Goal: Answer question/provide support: Share knowledge or assist other users

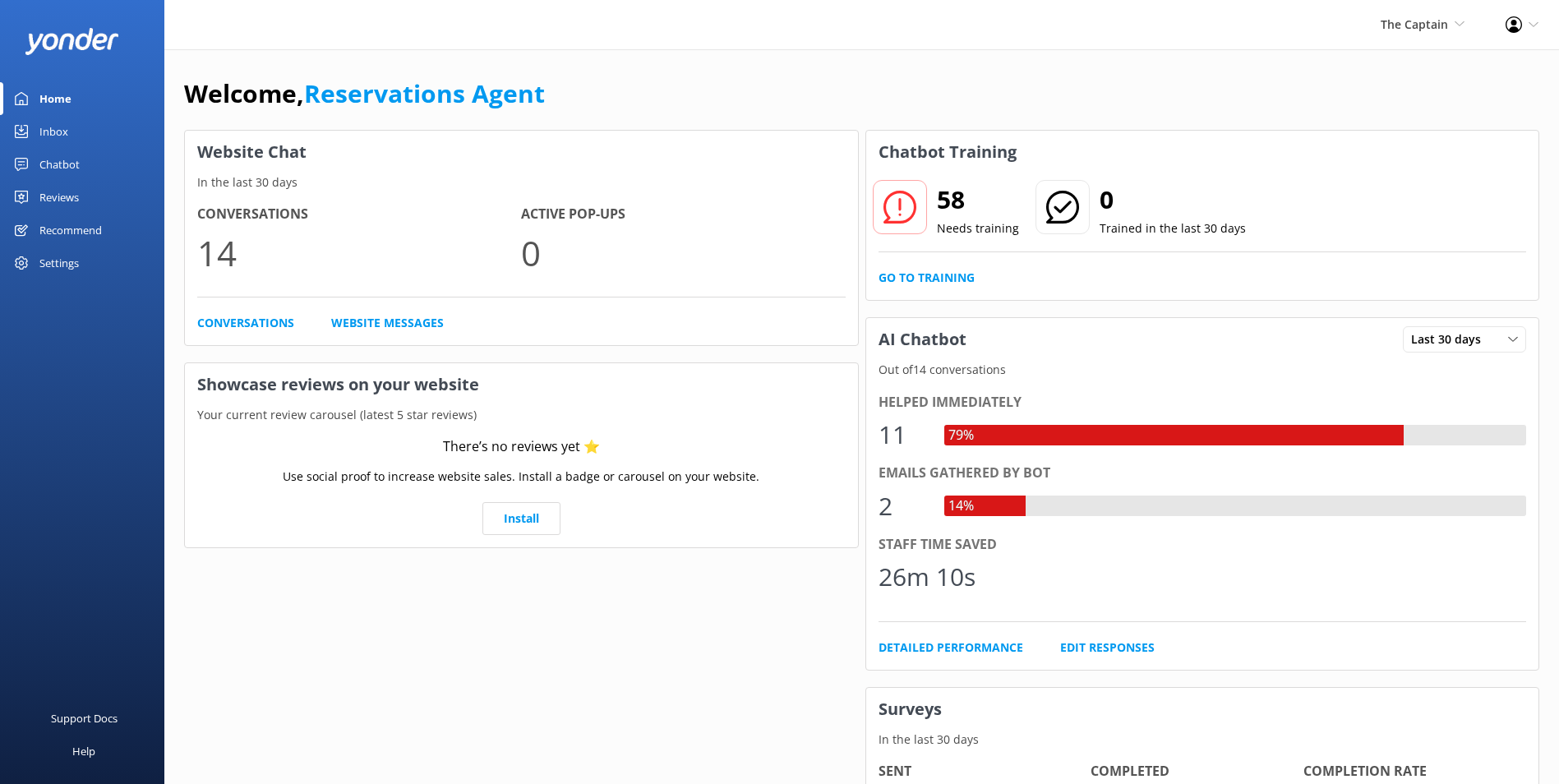
click at [57, 129] on div "Inbox" at bounding box center [53, 130] width 29 height 33
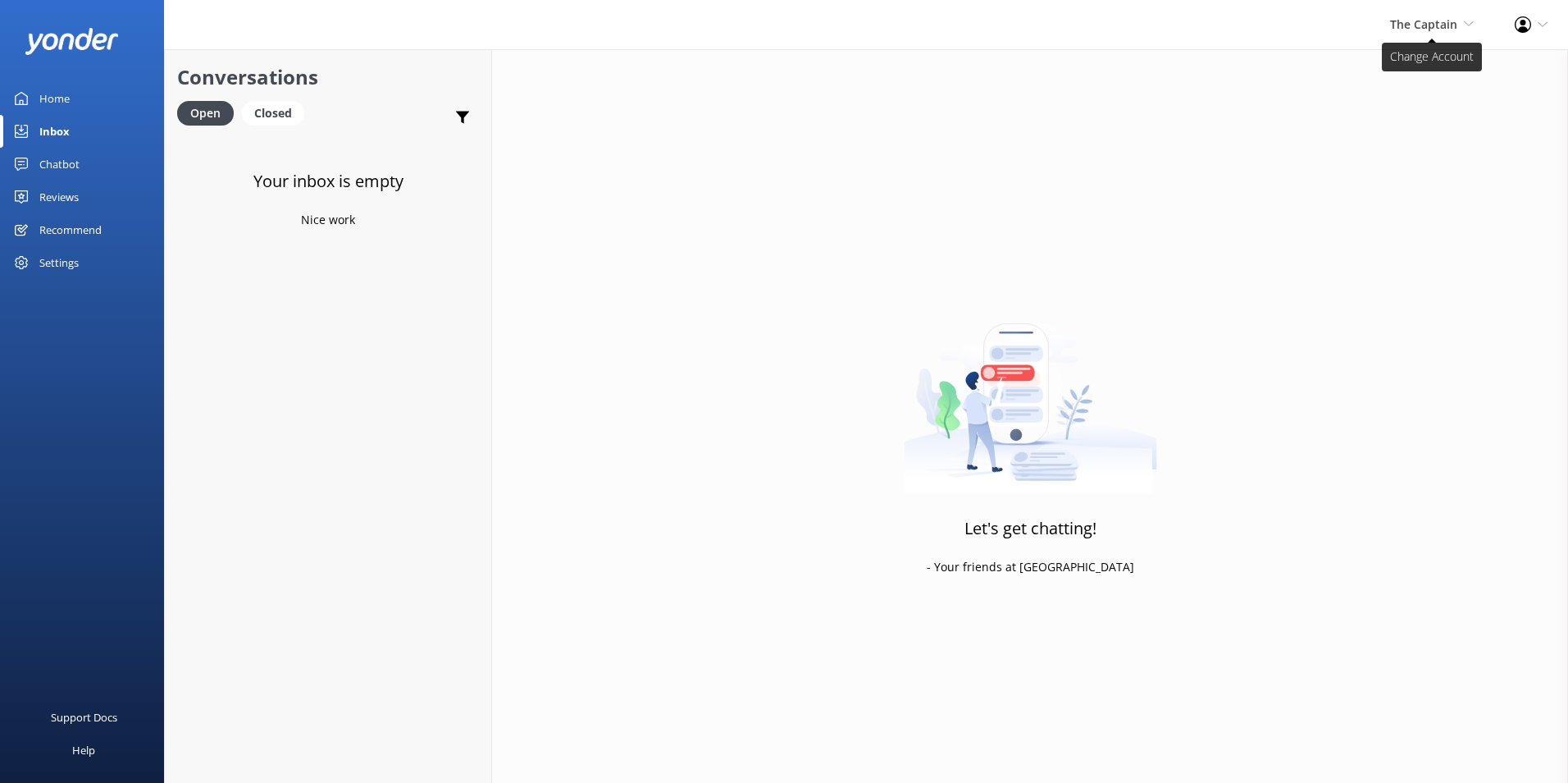
click at [1449, 23] on span "The Captain" at bounding box center [1423, 25] width 67 height 16
click at [1382, 74] on link "De [GEOGRAPHIC_DATA]" at bounding box center [1412, 71] width 164 height 39
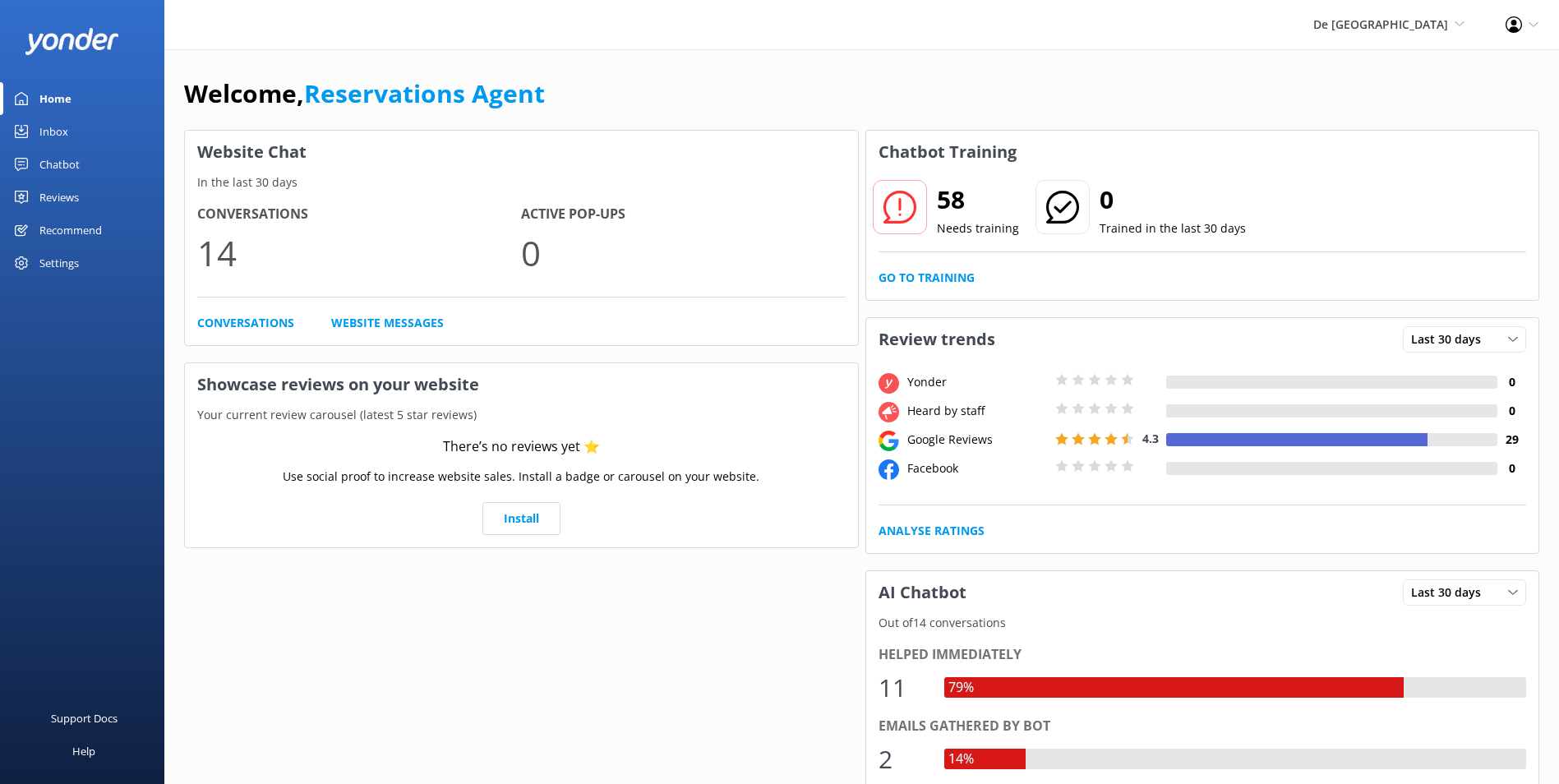
click at [42, 126] on div "Inbox" at bounding box center [53, 130] width 29 height 33
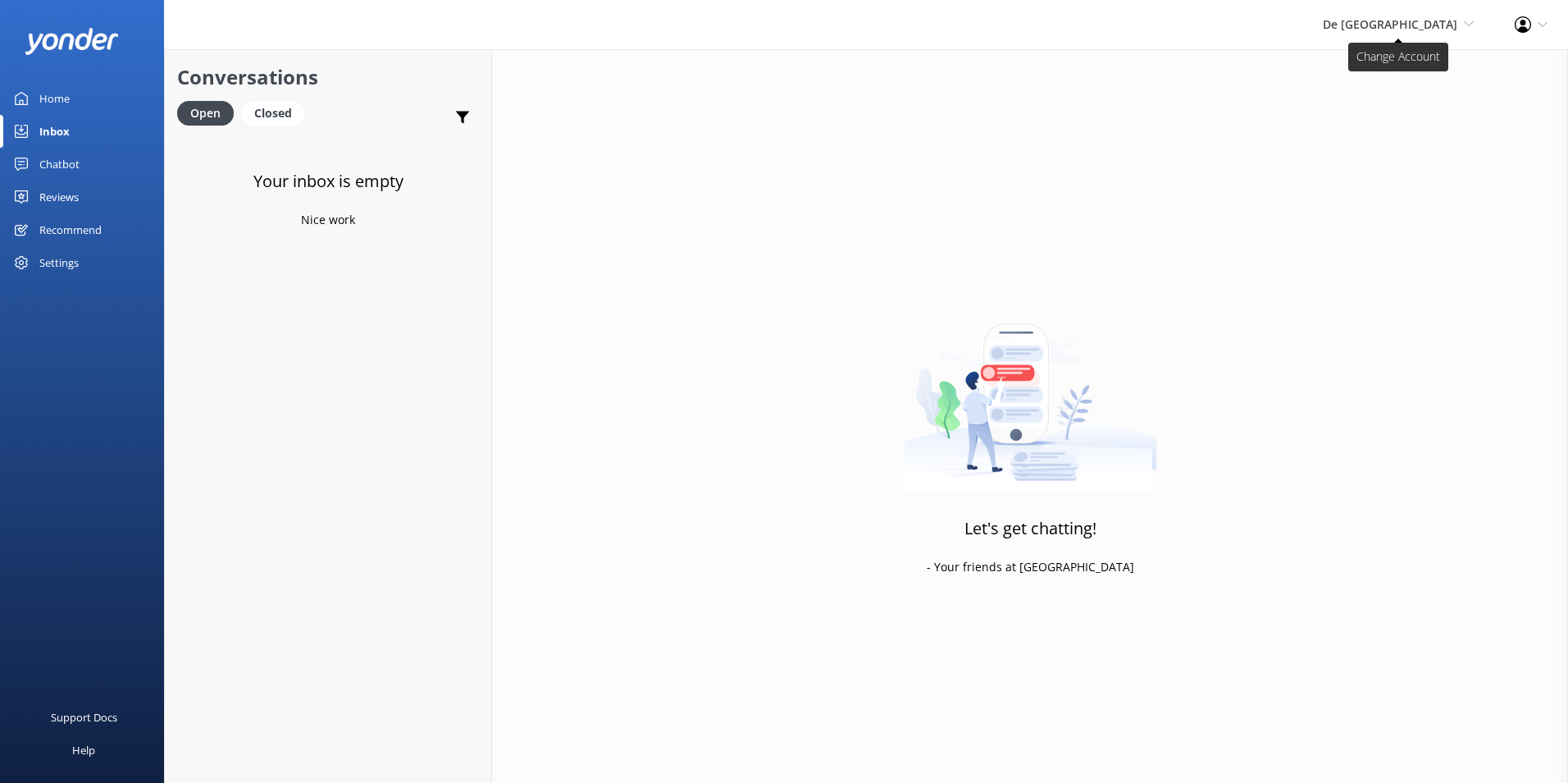
click at [1436, 23] on span "De [GEOGRAPHIC_DATA]" at bounding box center [1390, 25] width 134 height 16
click at [1374, 101] on link "Aruba's Activities Expert" at bounding box center [1412, 110] width 164 height 39
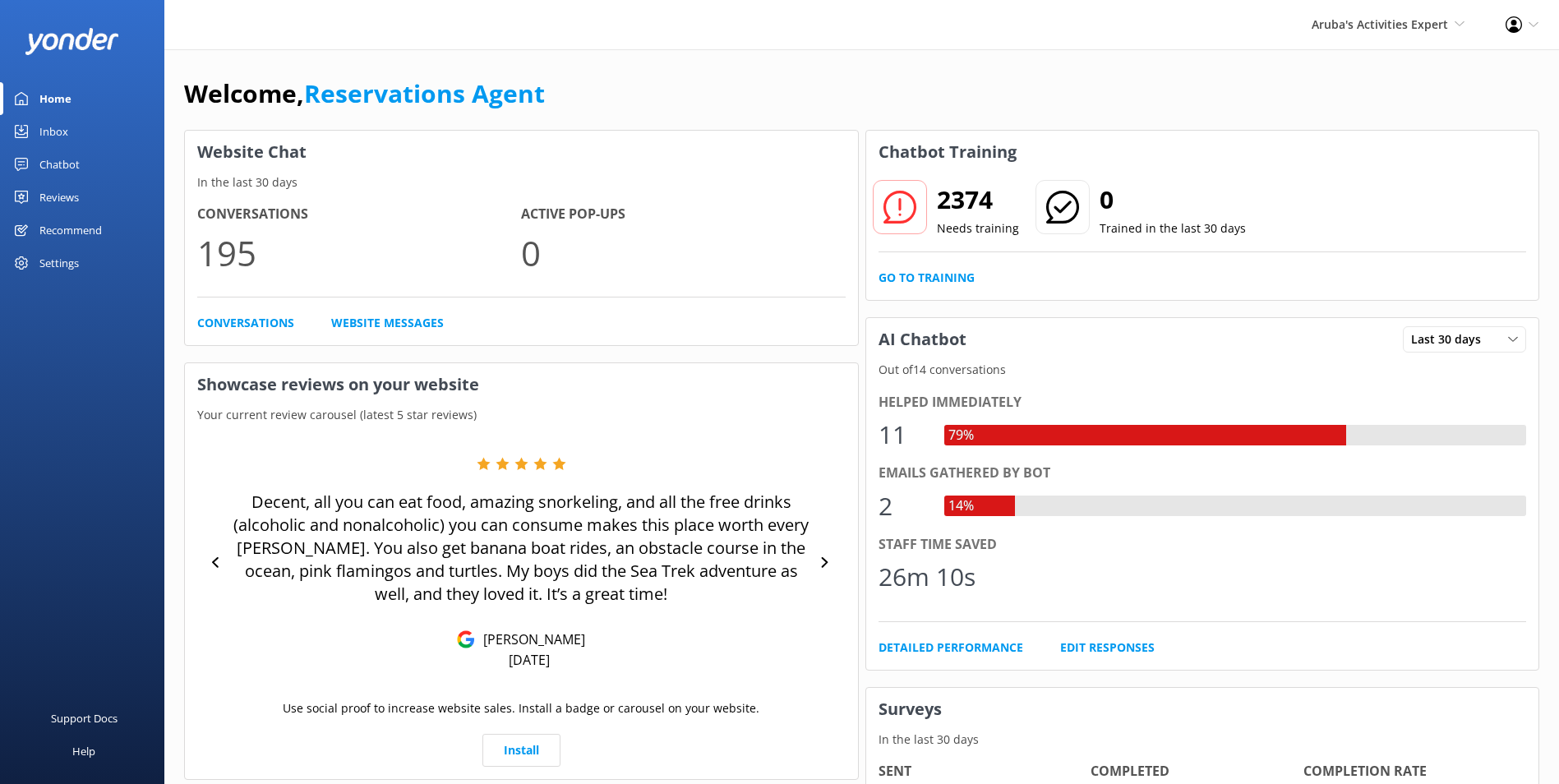
click at [59, 131] on div "Inbox" at bounding box center [53, 130] width 29 height 33
